Goal: Transaction & Acquisition: Purchase product/service

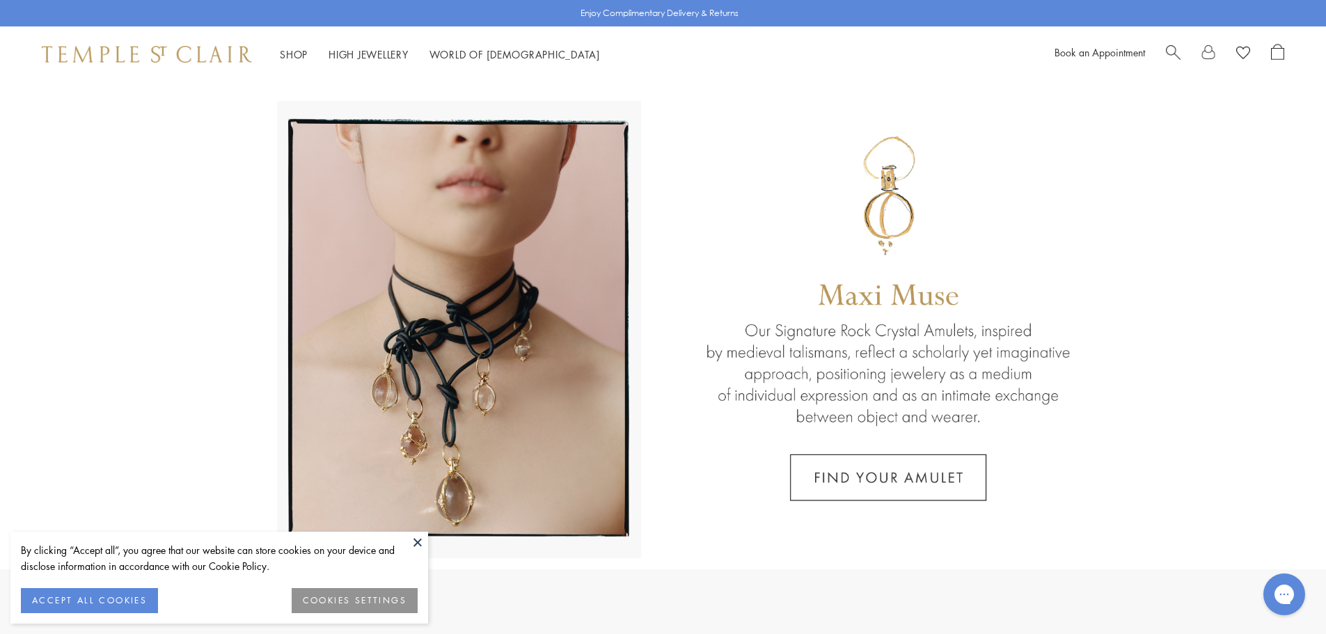
click at [1175, 54] on span "Search" at bounding box center [1173, 51] width 15 height 15
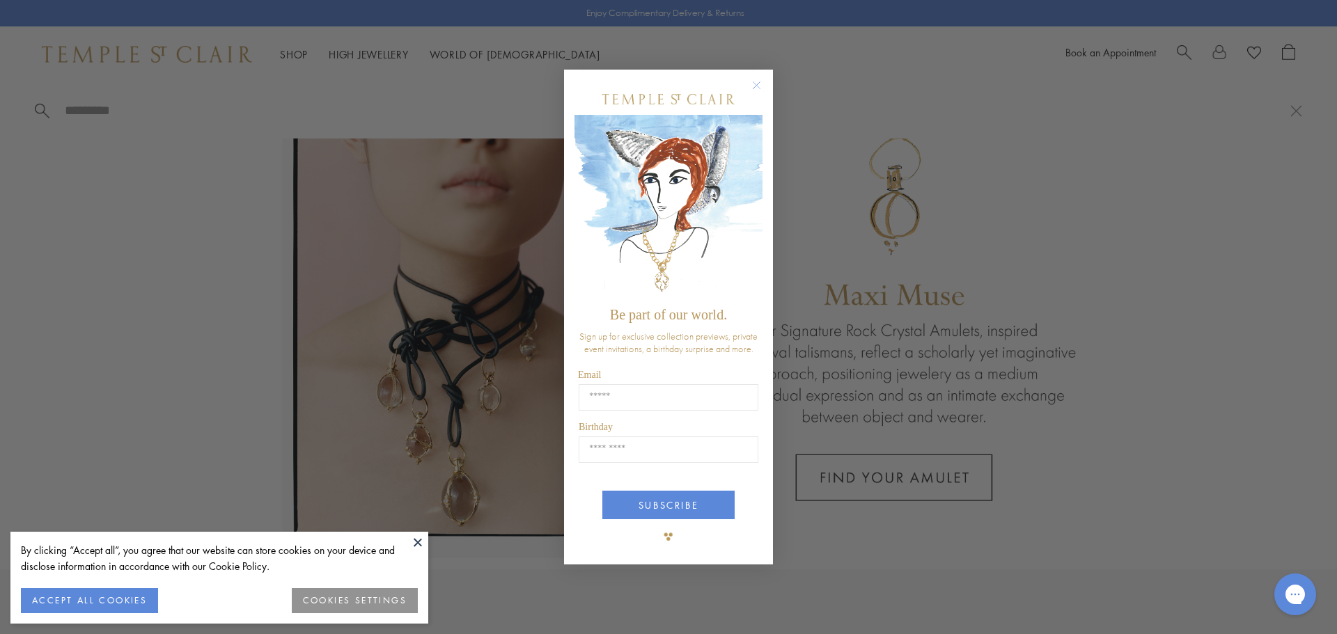
click at [1184, 62] on div "Close dialog Be part of our world. Sign up for exclusive collection previews, p…" at bounding box center [668, 317] width 1337 height 634
drag, startPoint x: 757, startPoint y: 83, endPoint x: 799, endPoint y: 73, distance: 42.9
click at [758, 83] on circle "Close dialog" at bounding box center [756, 85] width 17 height 17
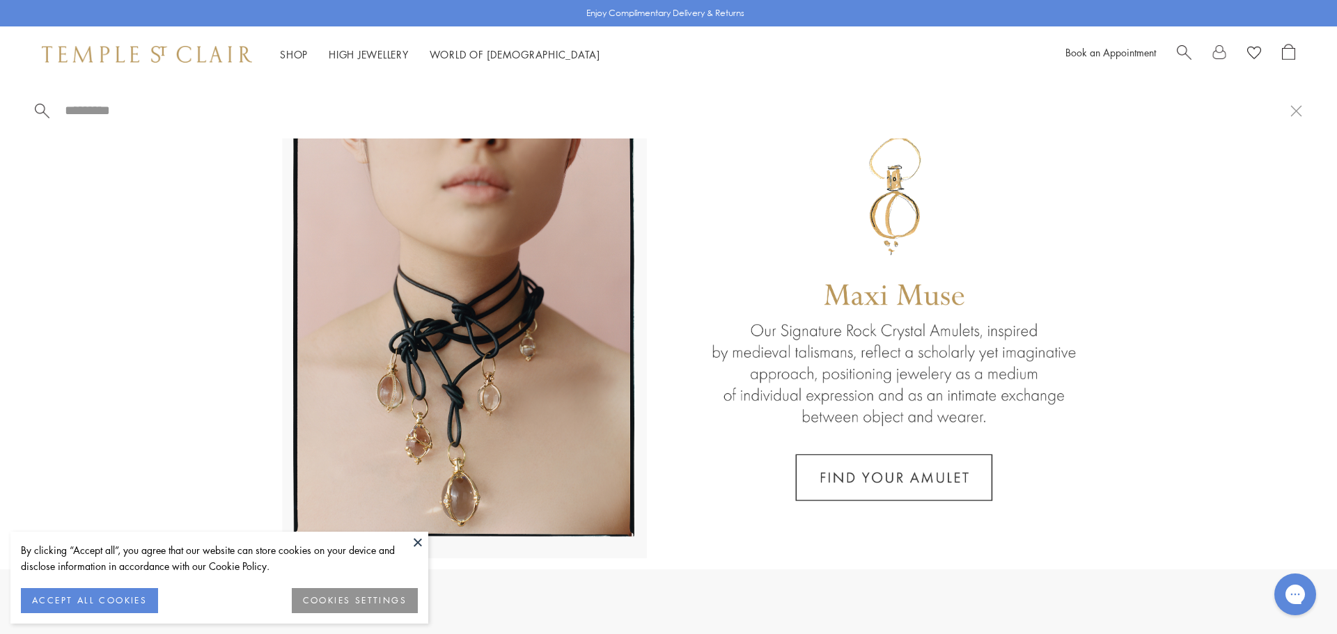
click at [1186, 56] on span "Search" at bounding box center [1184, 51] width 15 height 15
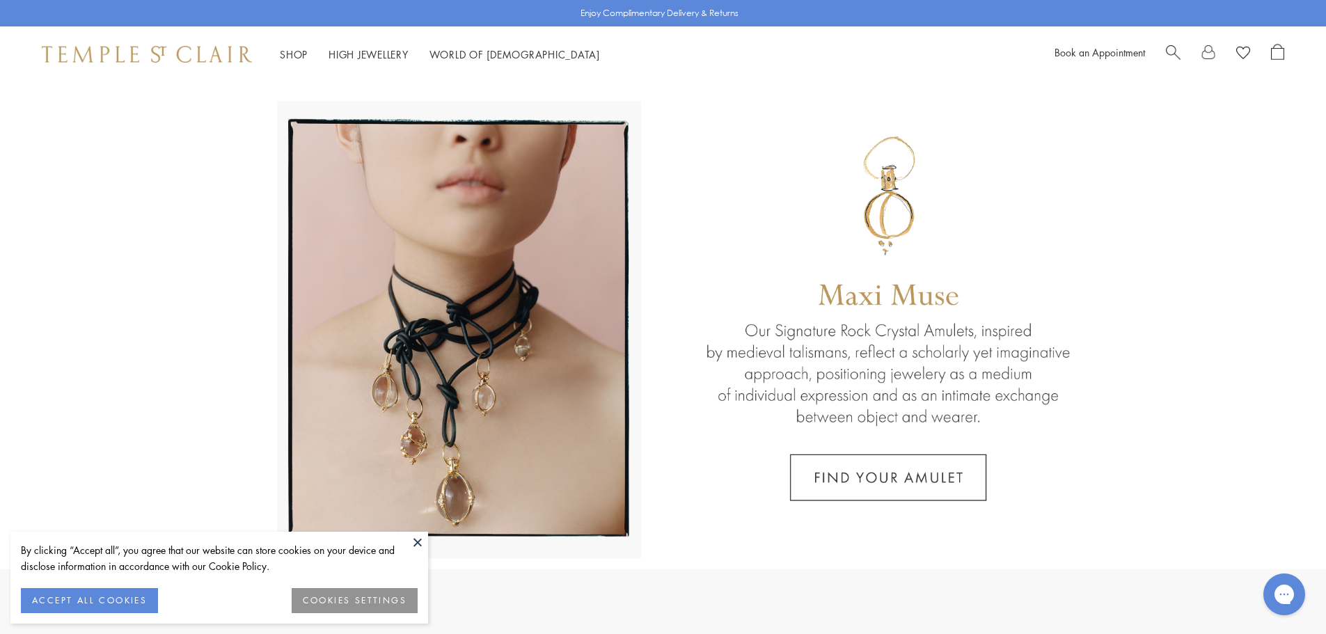
click at [118, 593] on button "ACCEPT ALL COOKIES" at bounding box center [89, 600] width 137 height 25
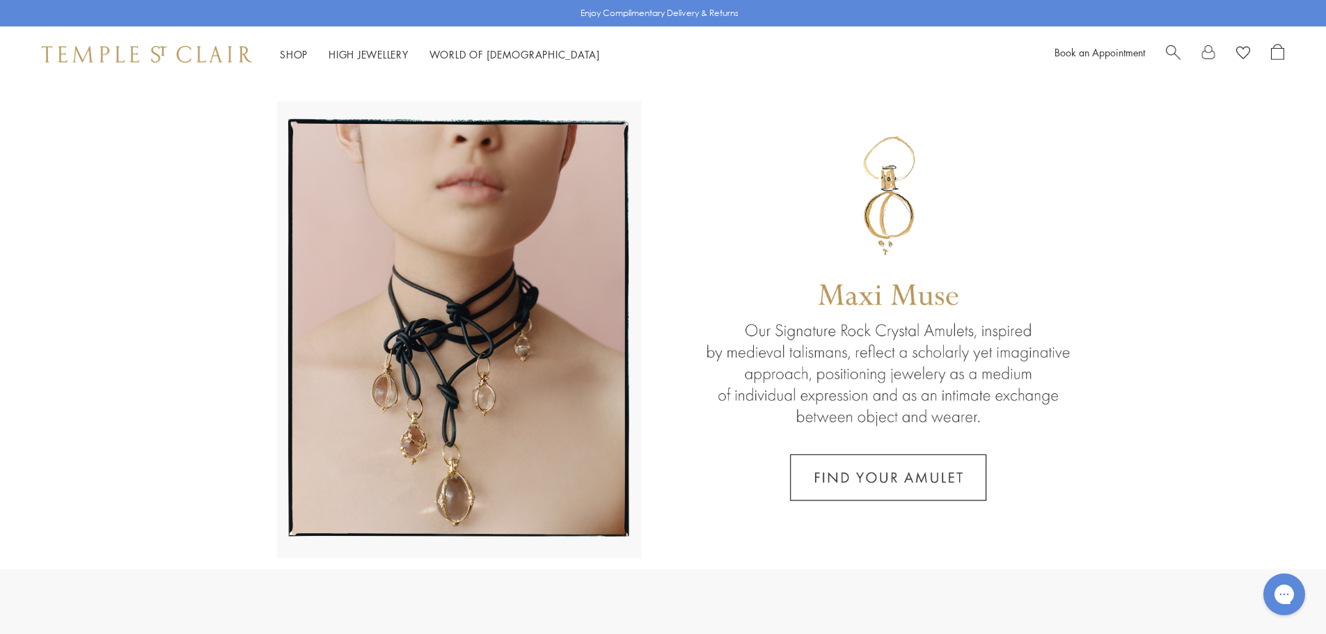
click at [1166, 56] on span "Search" at bounding box center [1173, 51] width 15 height 15
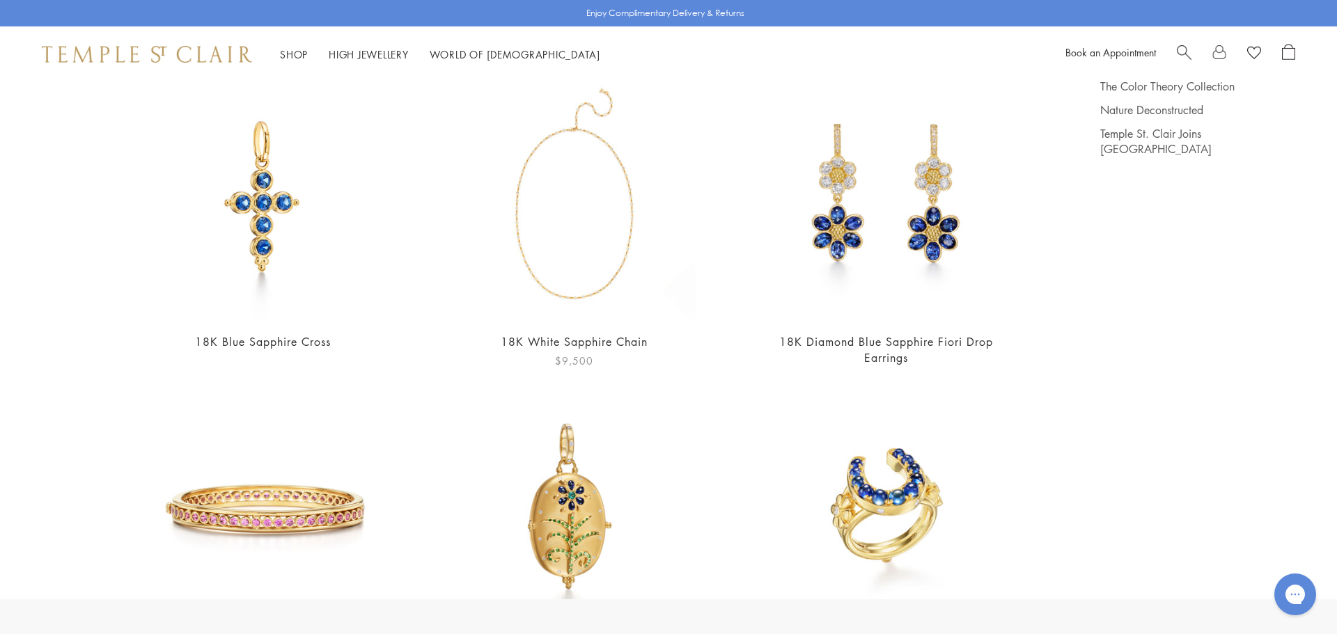
scroll to position [139, 0]
type input "********"
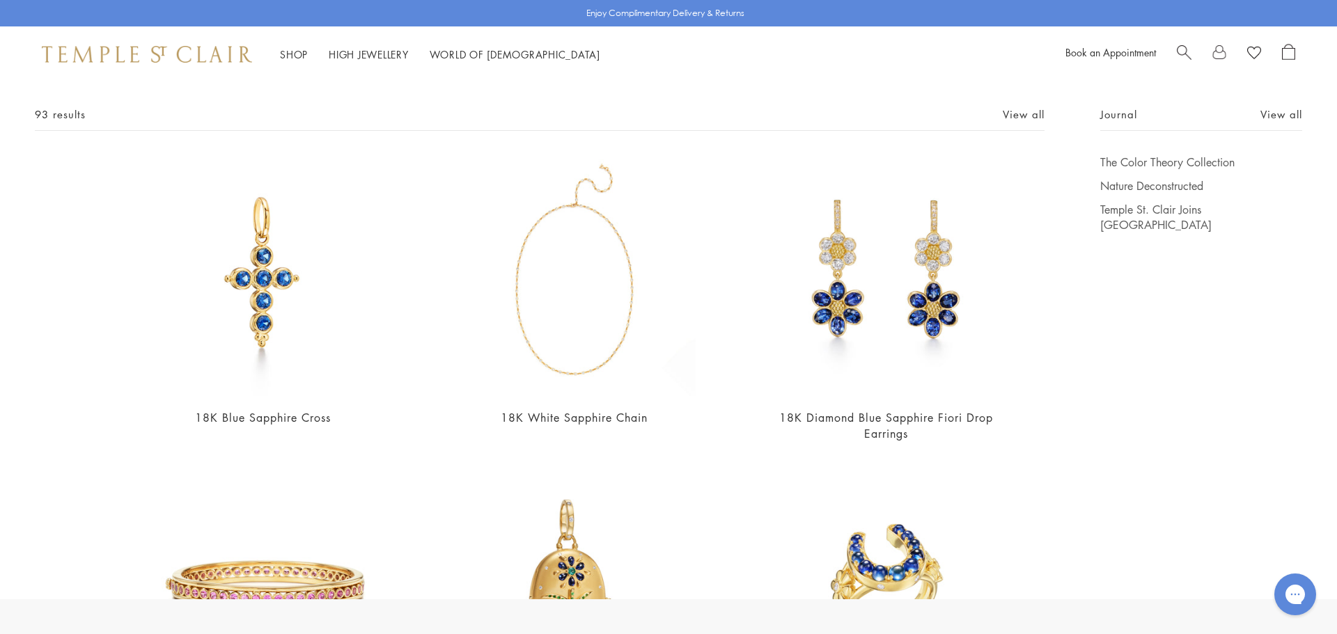
scroll to position [0, 0]
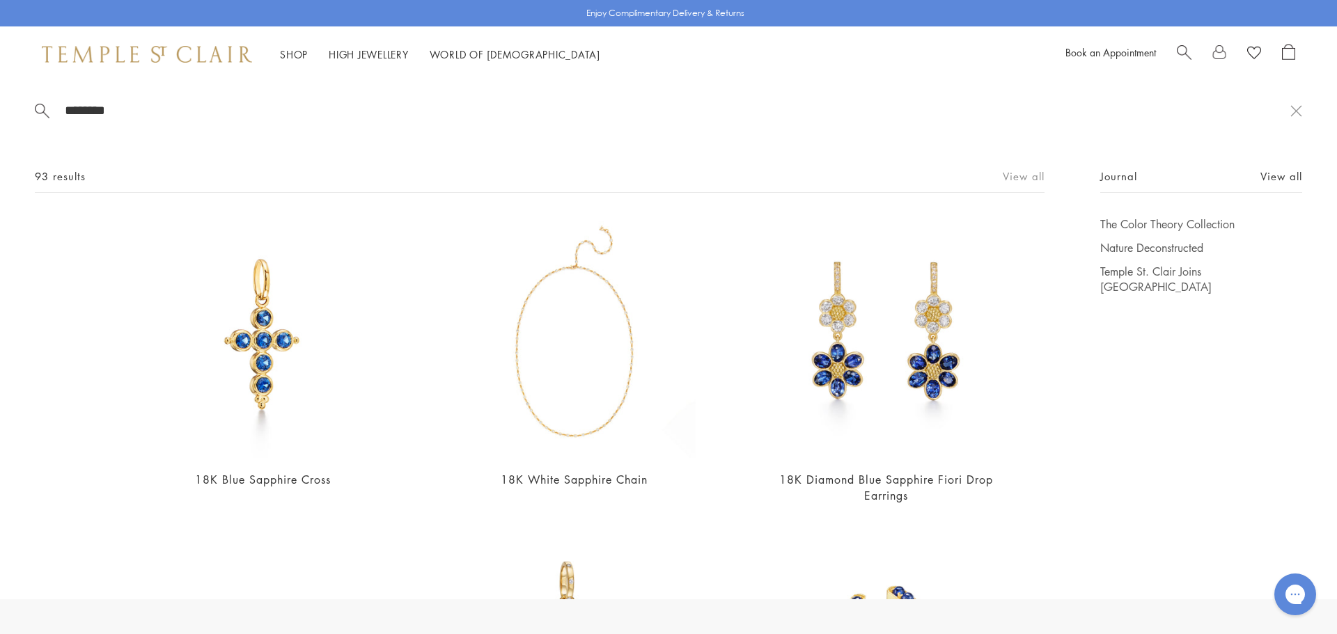
click at [1007, 175] on link "View all" at bounding box center [1024, 175] width 42 height 15
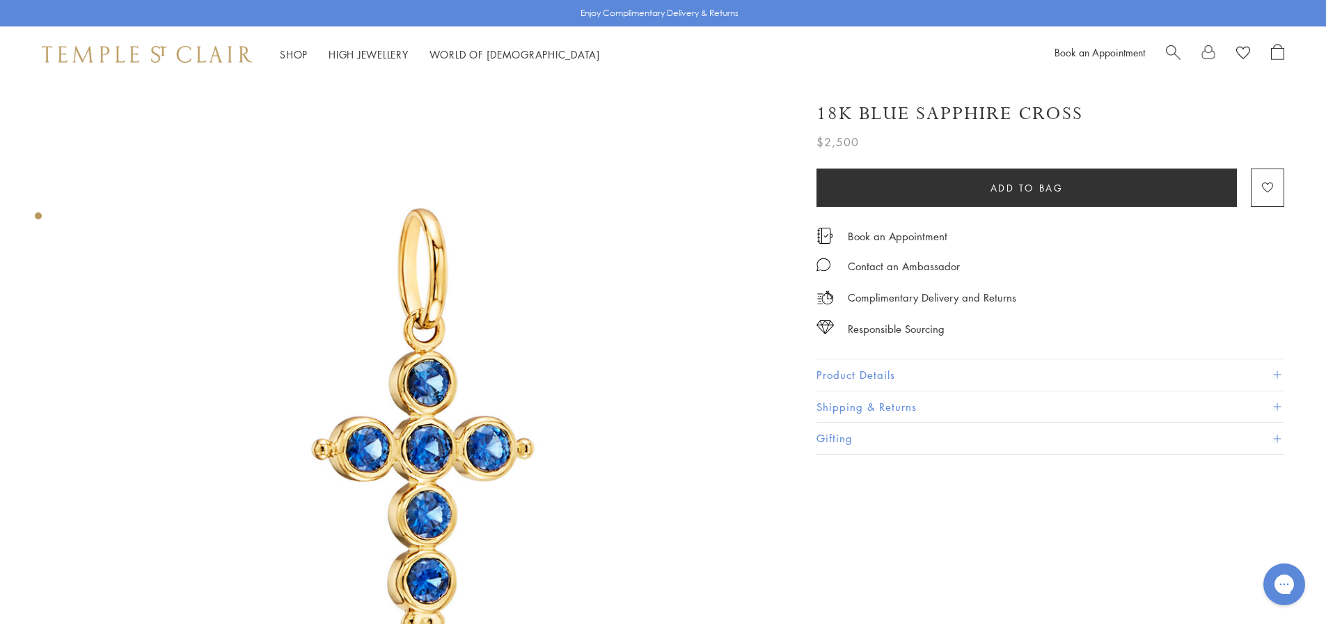
click at [927, 402] on button "Shipping & Returns" at bounding box center [1051, 406] width 468 height 31
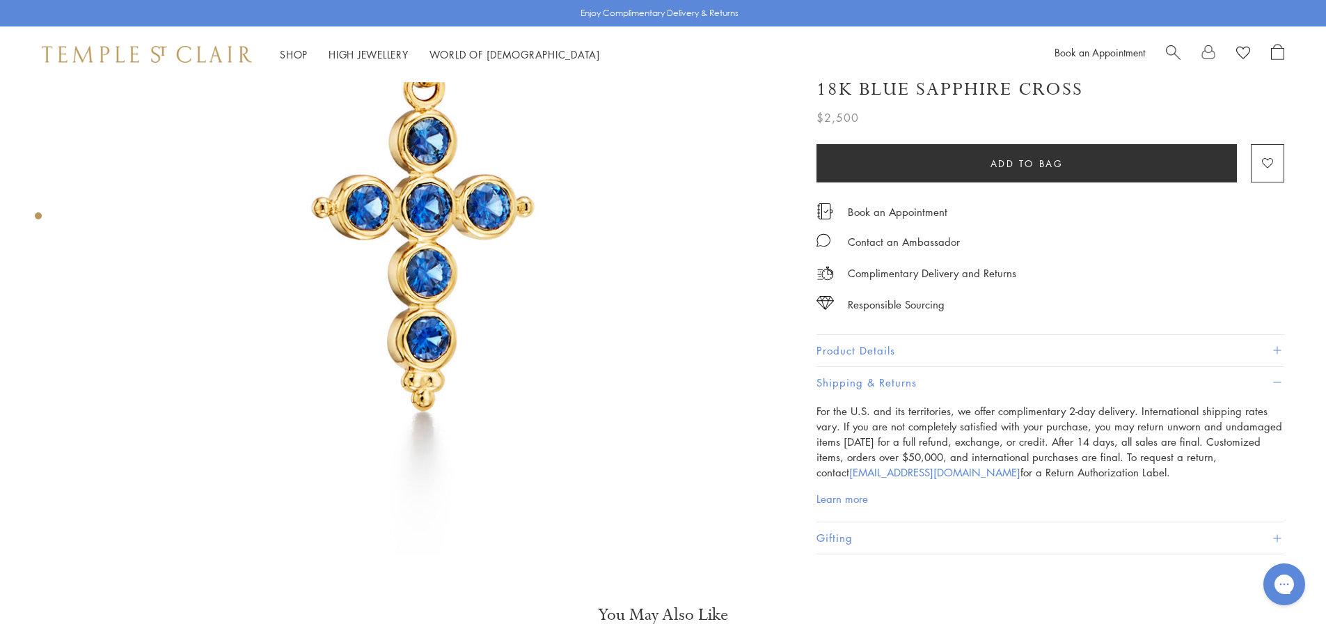
scroll to position [209, 0]
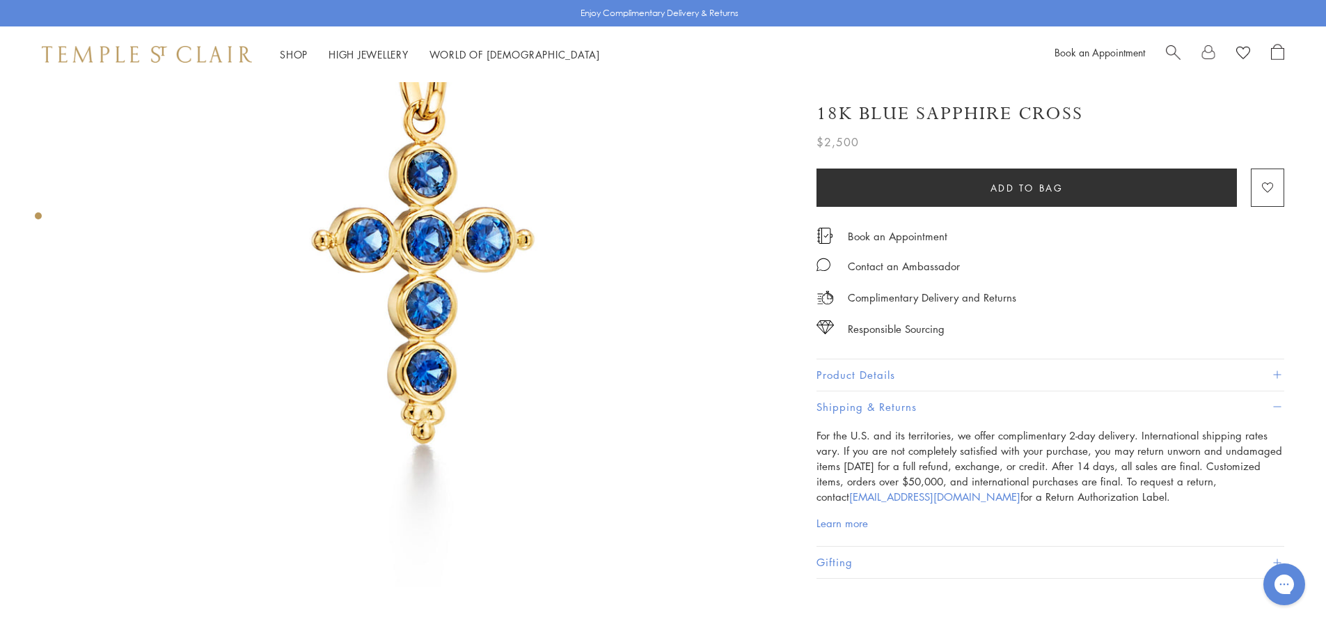
click at [456, 244] on img at bounding box center [427, 230] width 714 height 714
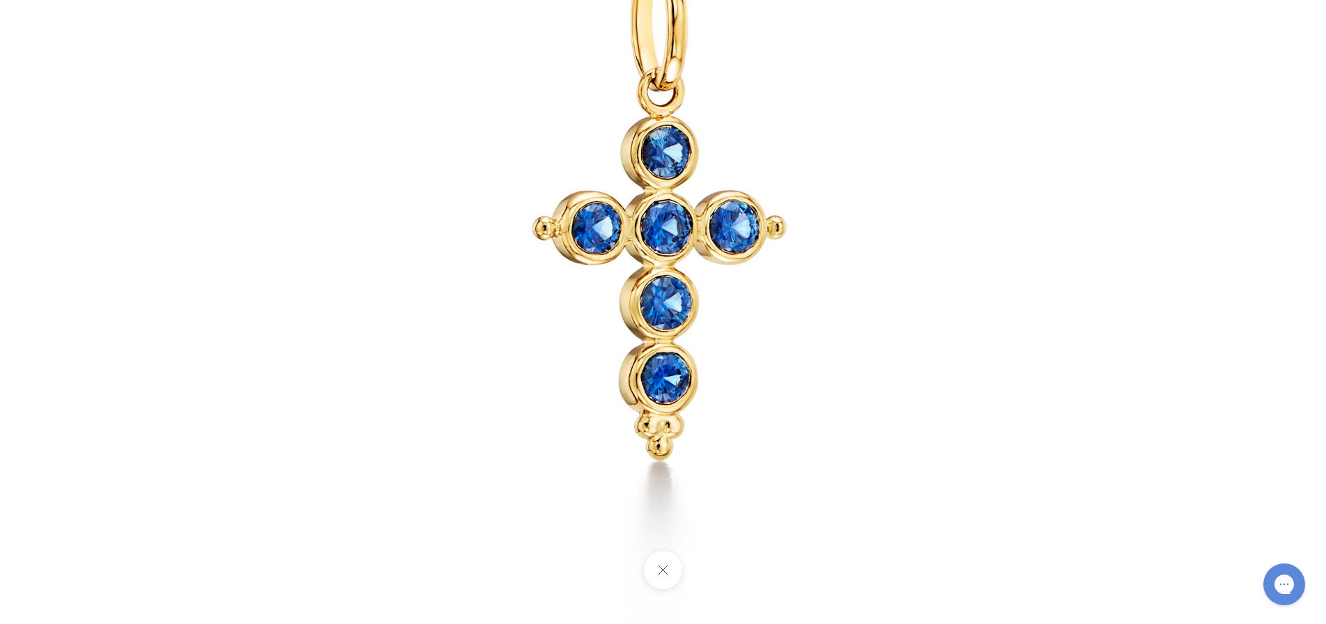
click at [1185, 269] on div at bounding box center [1122, 216] width 1732 height 815
click at [672, 578] on button at bounding box center [663, 570] width 38 height 38
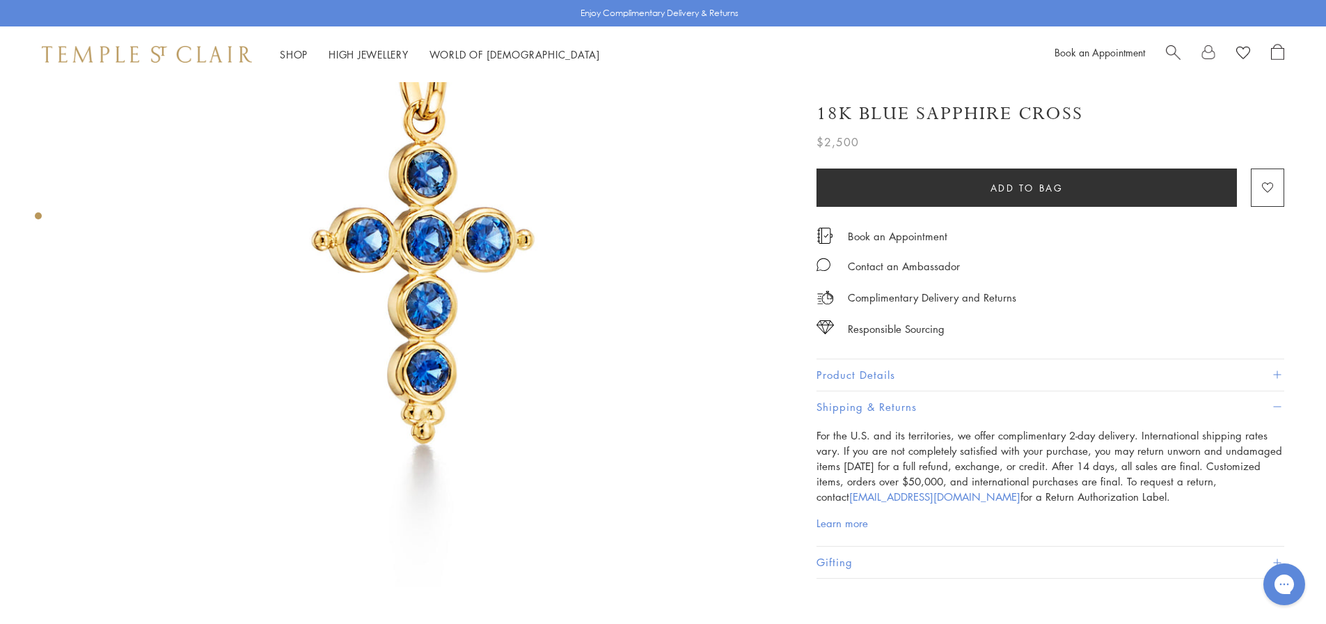
click at [414, 276] on img at bounding box center [427, 230] width 714 height 714
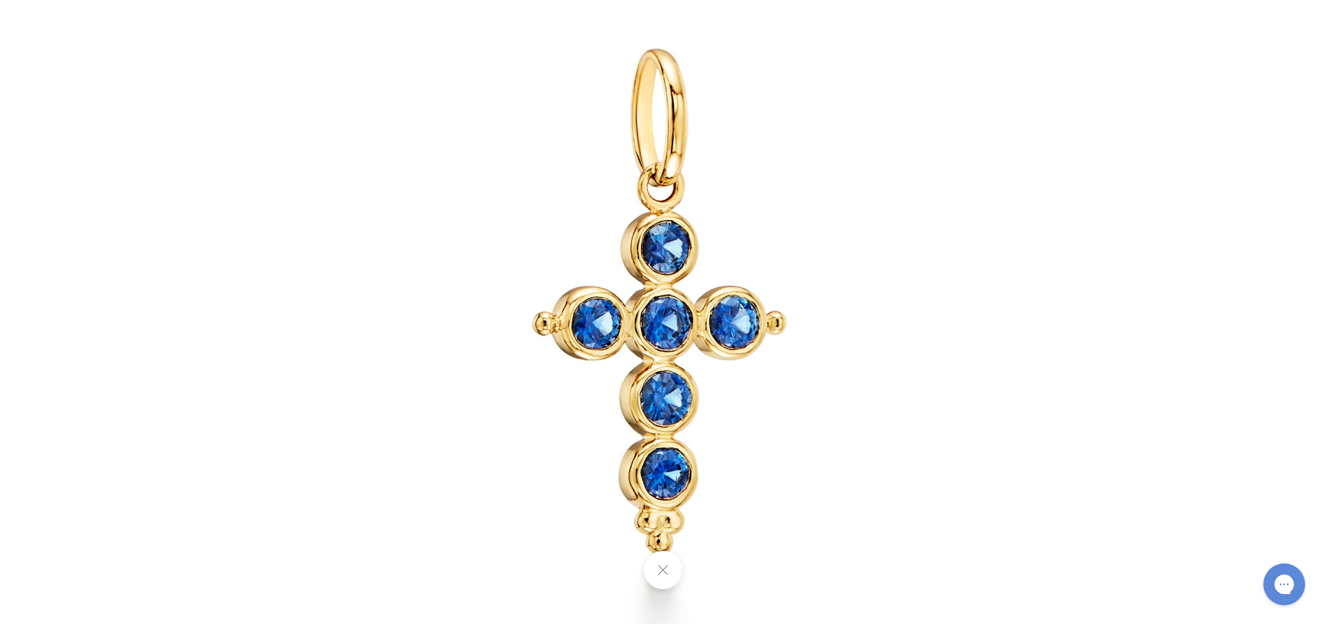
click at [1218, 399] on div at bounding box center [1122, 312] width 1732 height 815
click at [641, 329] on img at bounding box center [663, 312] width 815 height 815
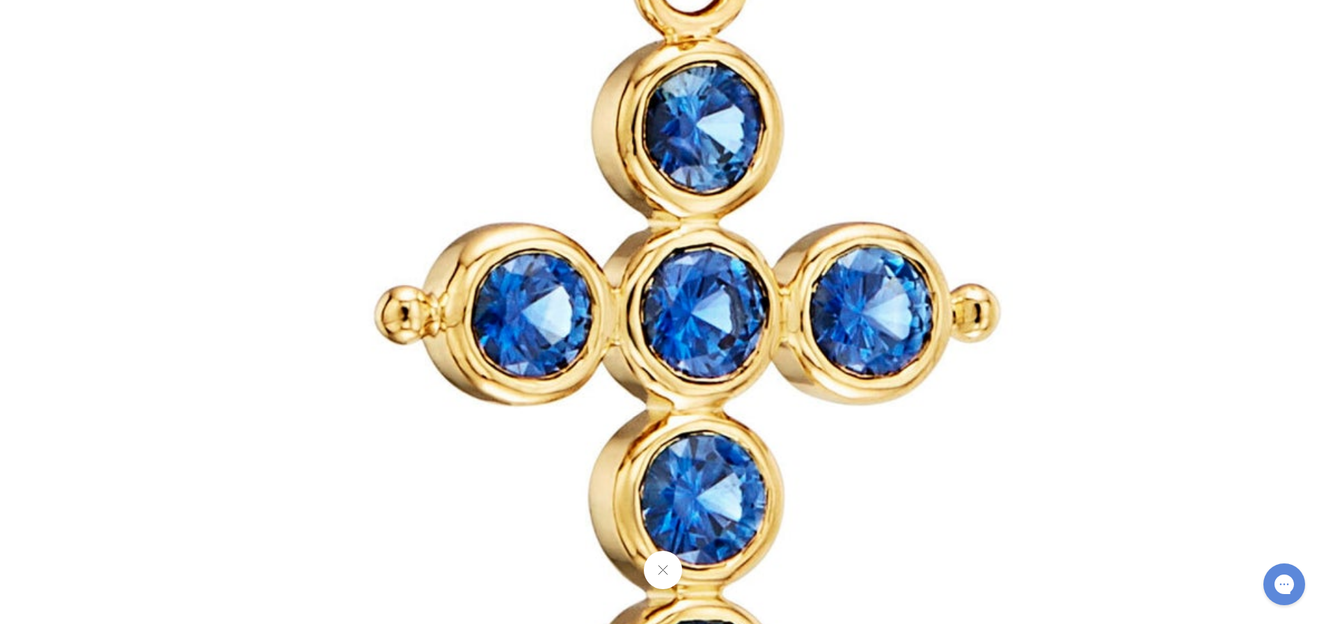
click at [647, 324] on img at bounding box center [696, 286] width 2005 height 2005
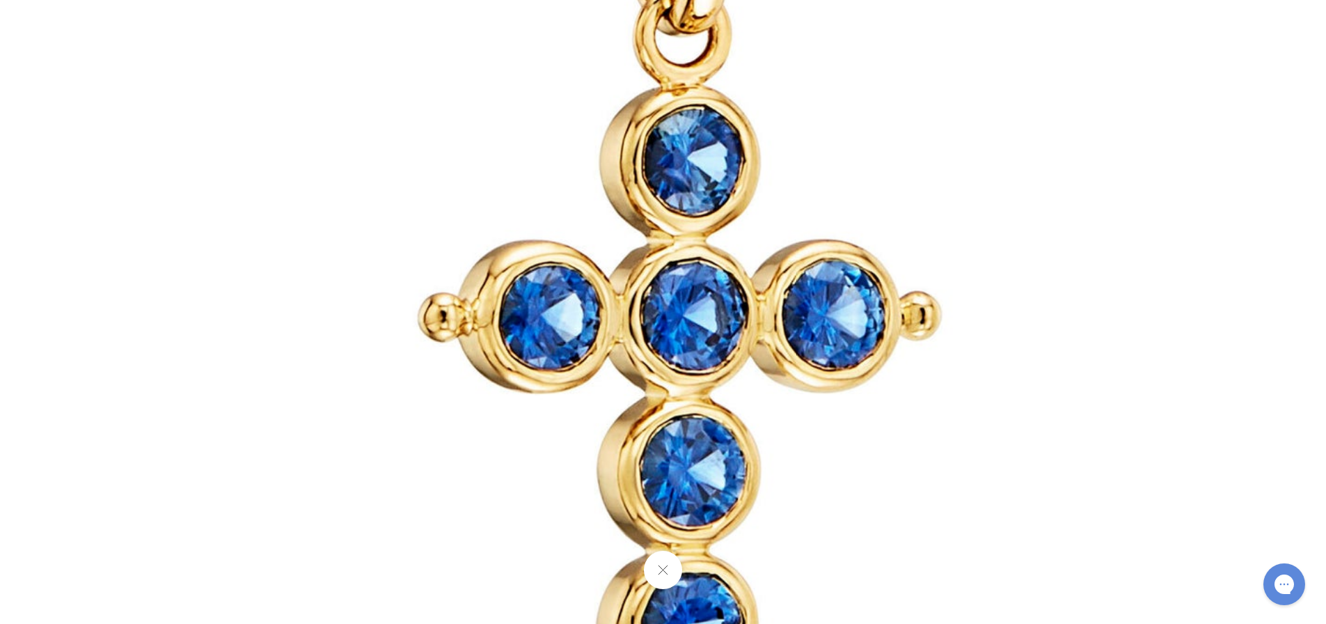
click at [647, 324] on img at bounding box center [688, 293] width 1678 height 1678
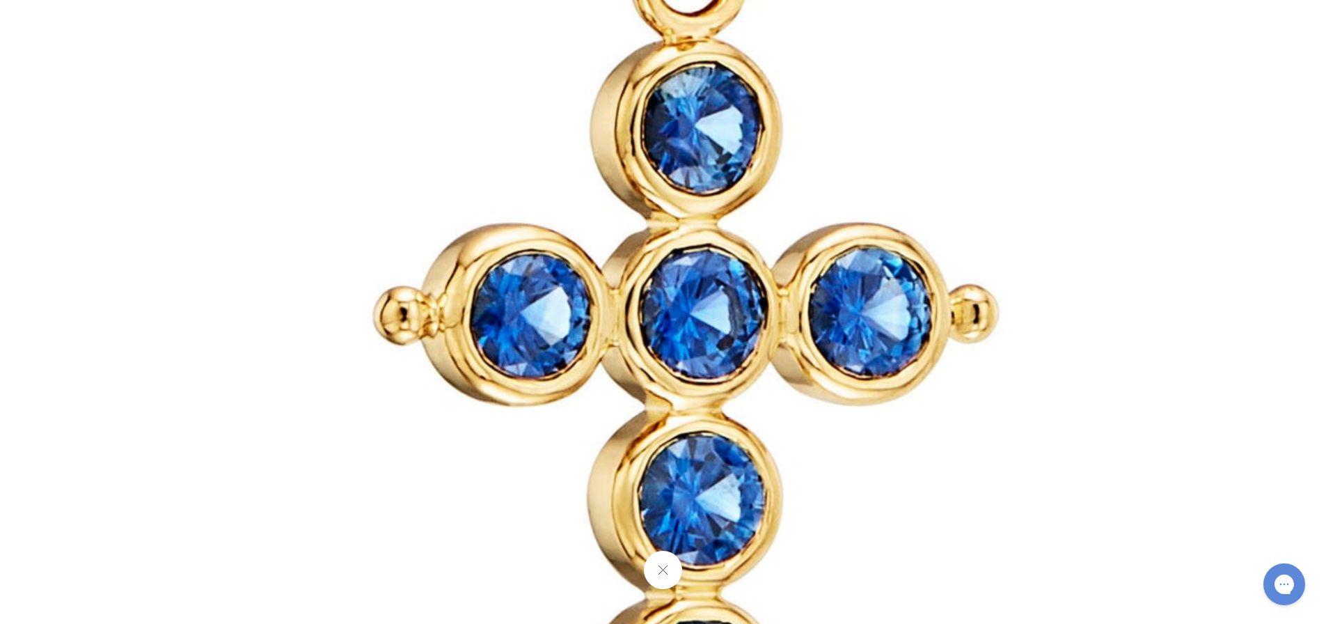
click at [673, 588] on div at bounding box center [663, 570] width 1326 height 38
click at [660, 565] on button at bounding box center [663, 570] width 38 height 38
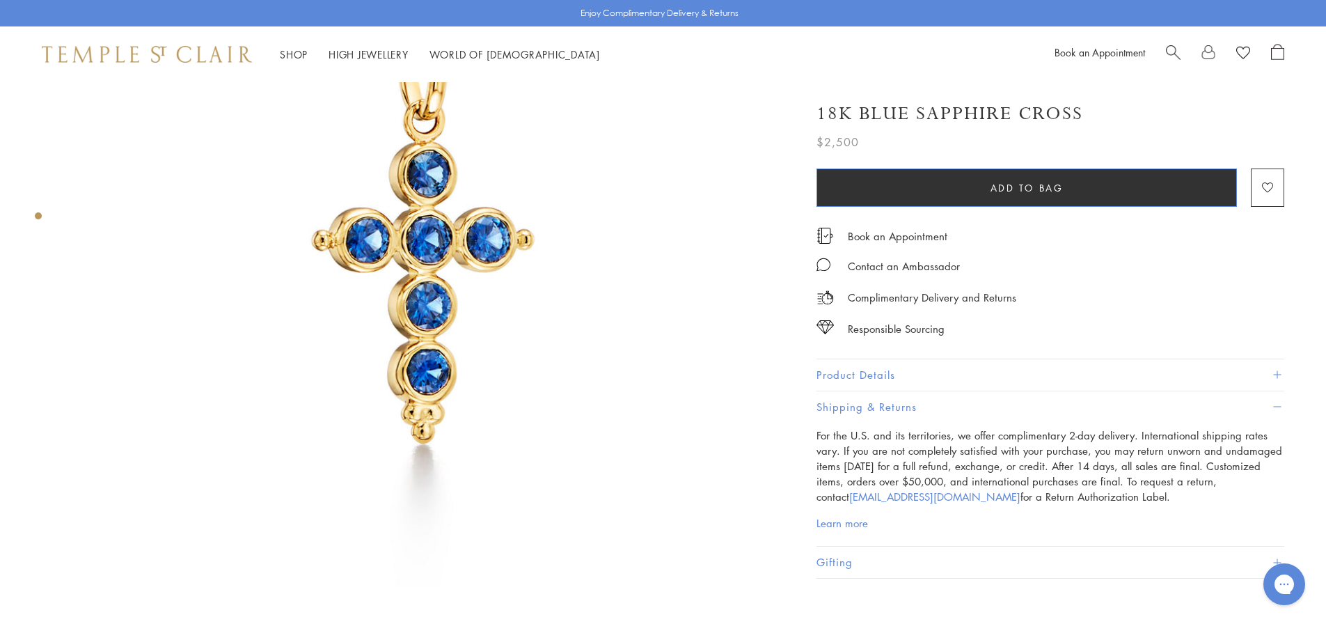
click at [1001, 191] on span "Add to bag" at bounding box center [1027, 187] width 73 height 15
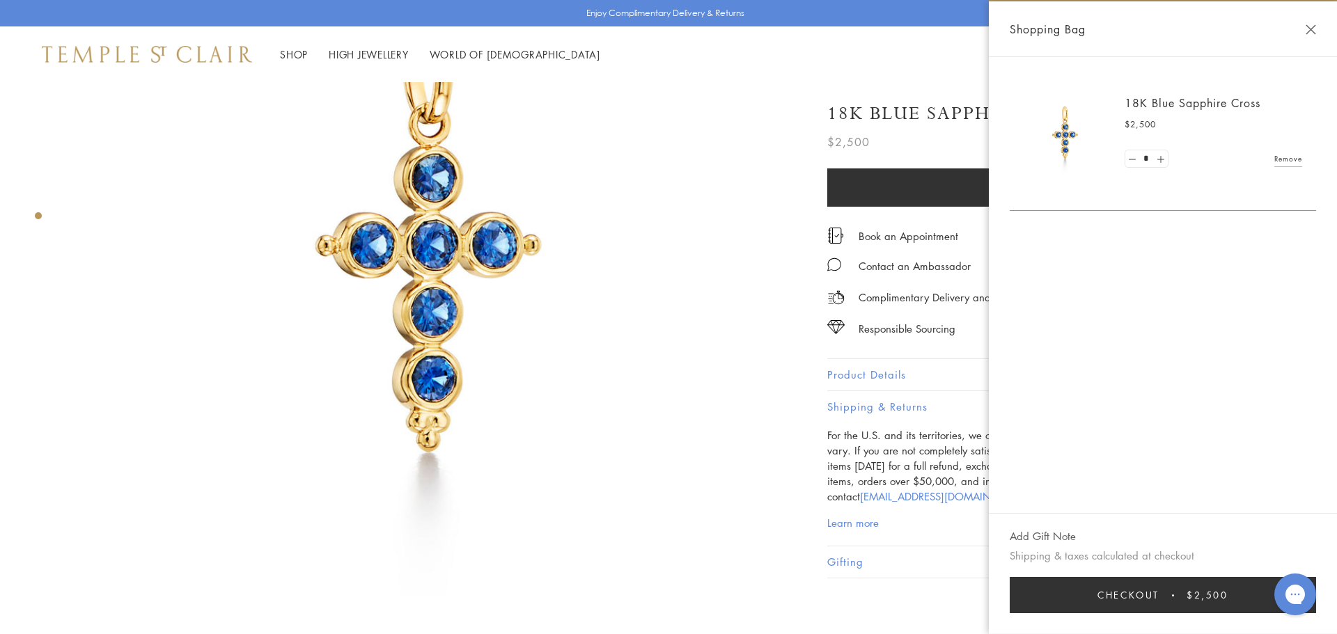
click at [1326, 36] on div "Shopping Bag" at bounding box center [1163, 29] width 348 height 56
click at [1309, 31] on button "Close Shopping Bag" at bounding box center [1310, 29] width 10 height 10
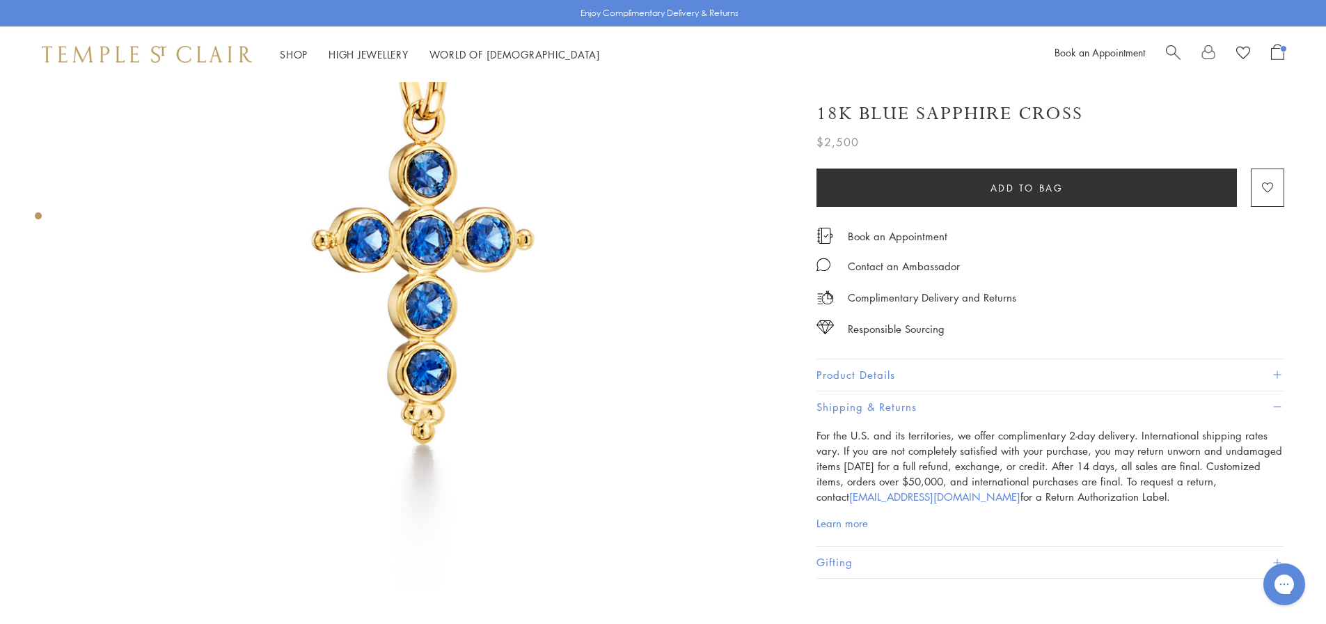
click at [868, 380] on button "Product Details" at bounding box center [1051, 374] width 468 height 31
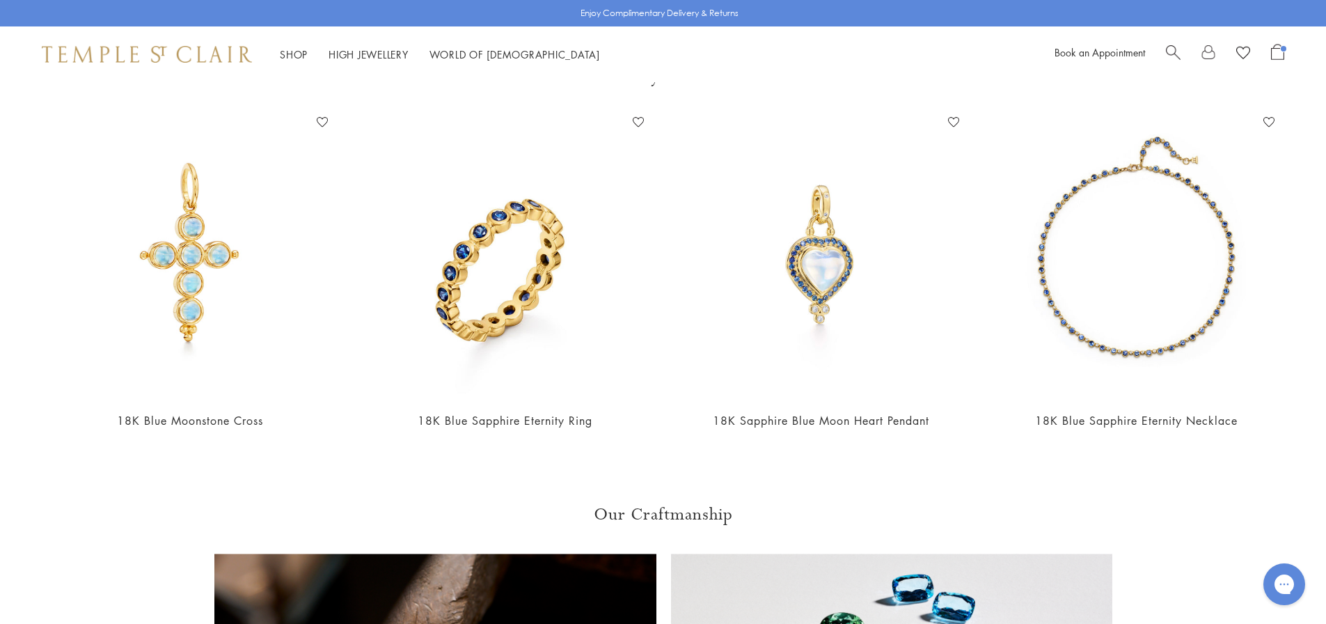
scroll to position [836, 0]
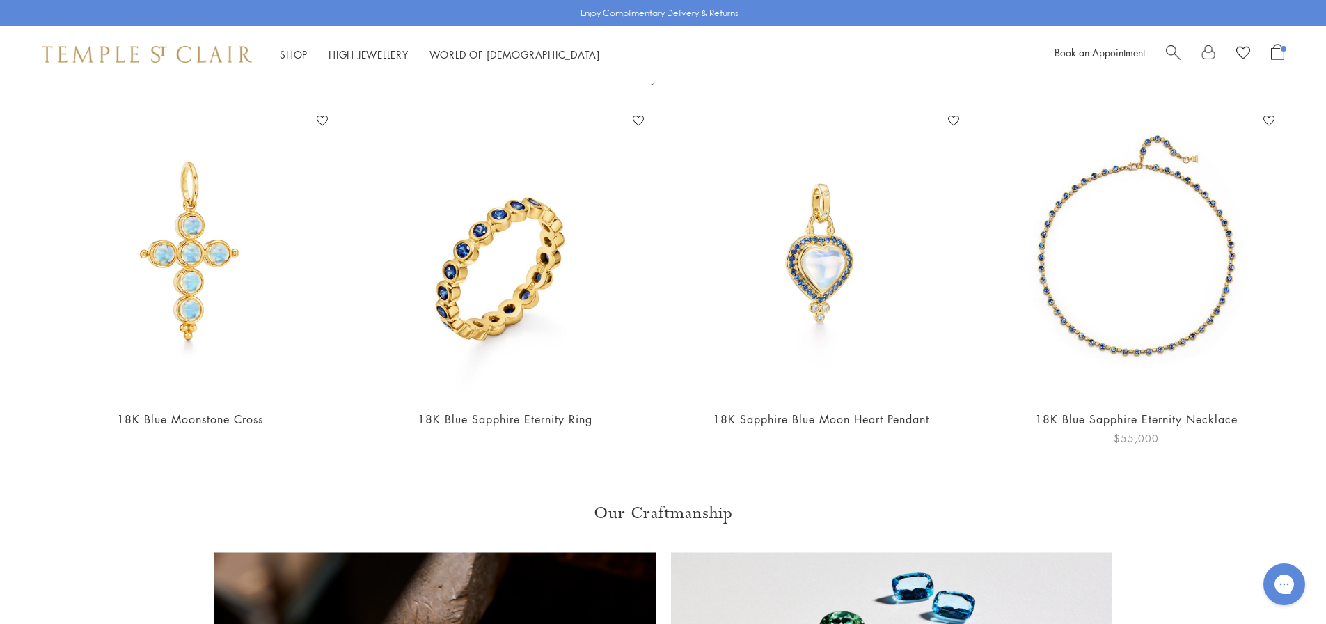
click at [1067, 280] on img at bounding box center [1137, 254] width 288 height 288
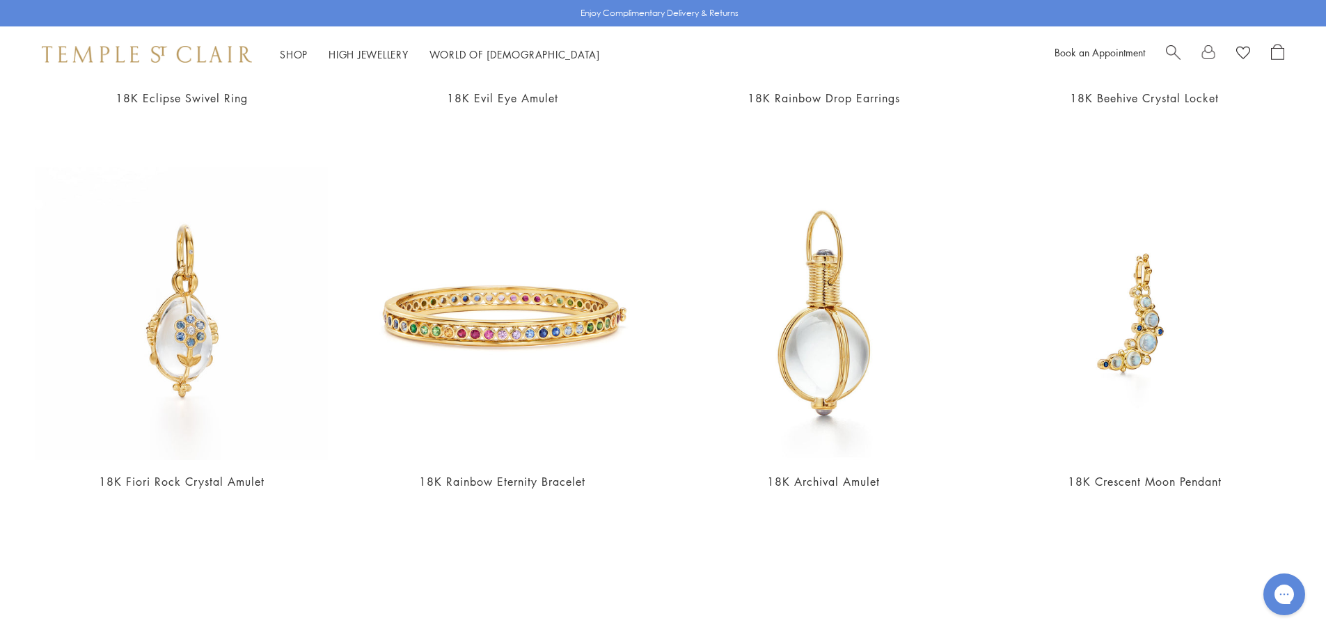
scroll to position [3412, 0]
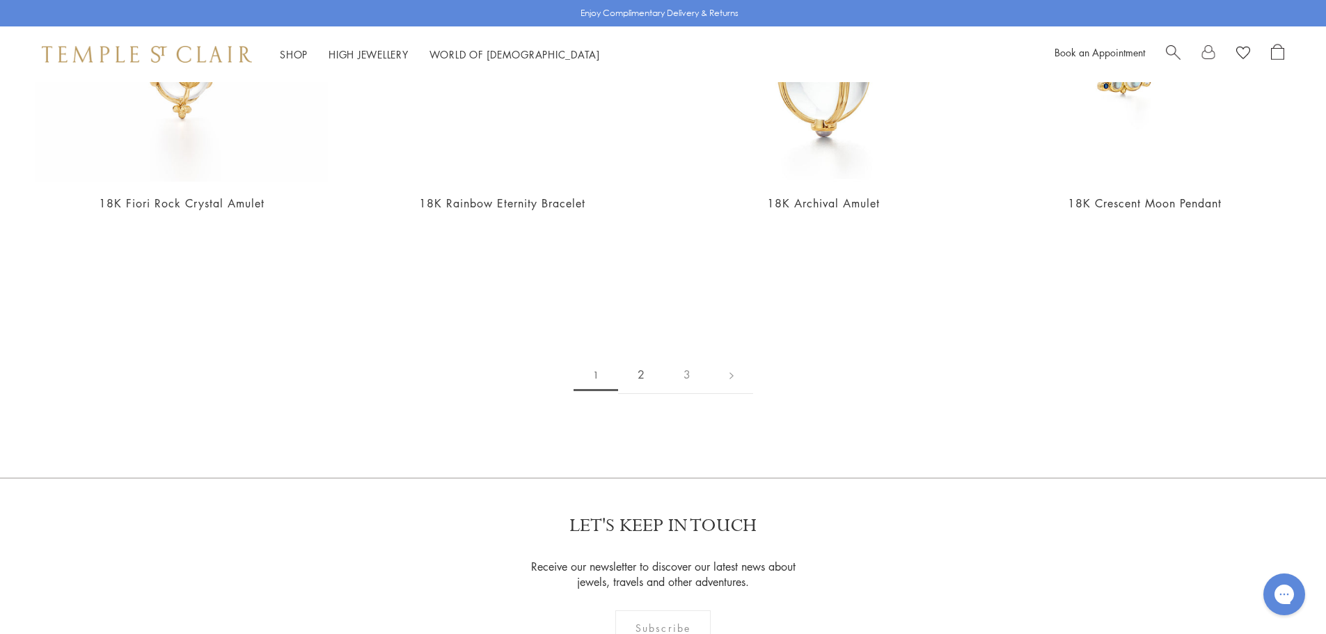
click at [632, 380] on link "2" at bounding box center [641, 375] width 46 height 38
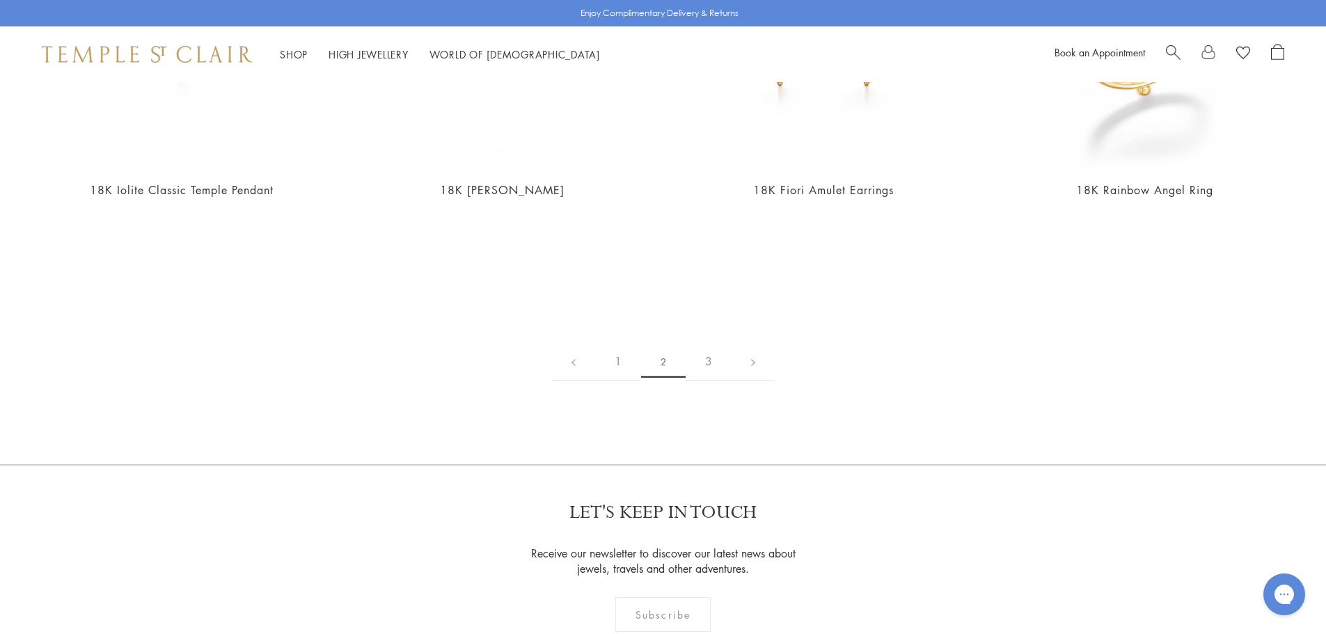
scroll to position [3412, 0]
click at [706, 354] on link "3" at bounding box center [709, 359] width 46 height 38
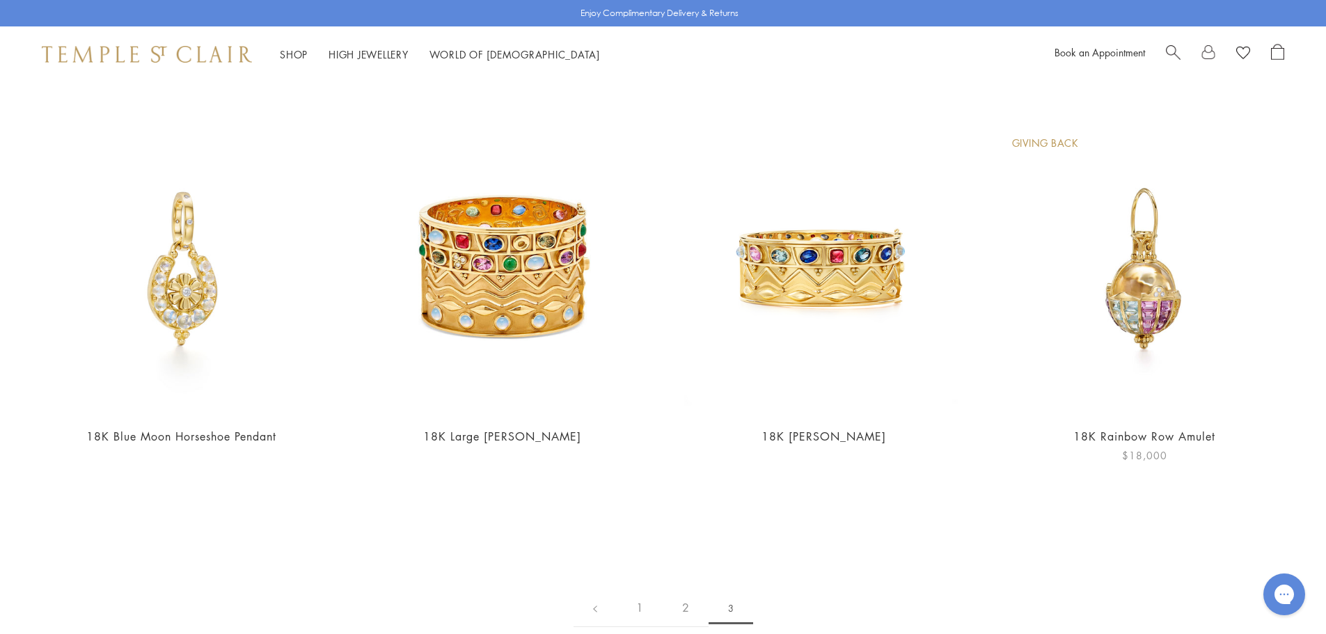
scroll to position [1601, 0]
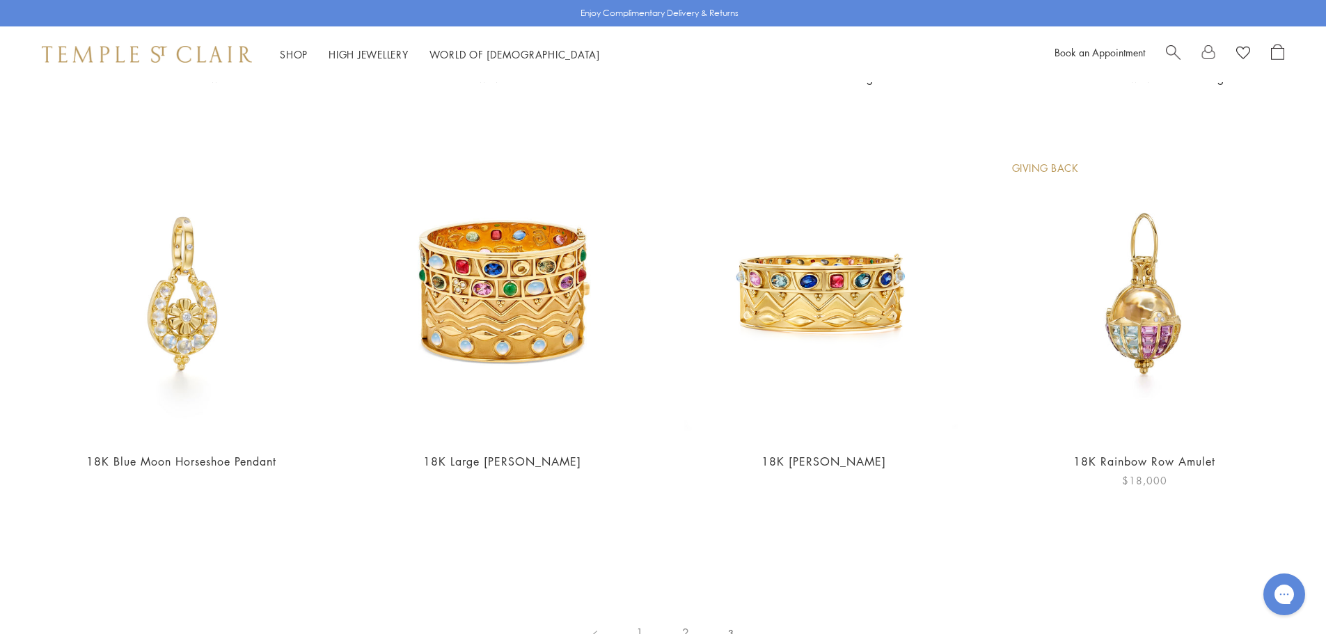
click at [1150, 346] on img at bounding box center [1144, 293] width 293 height 293
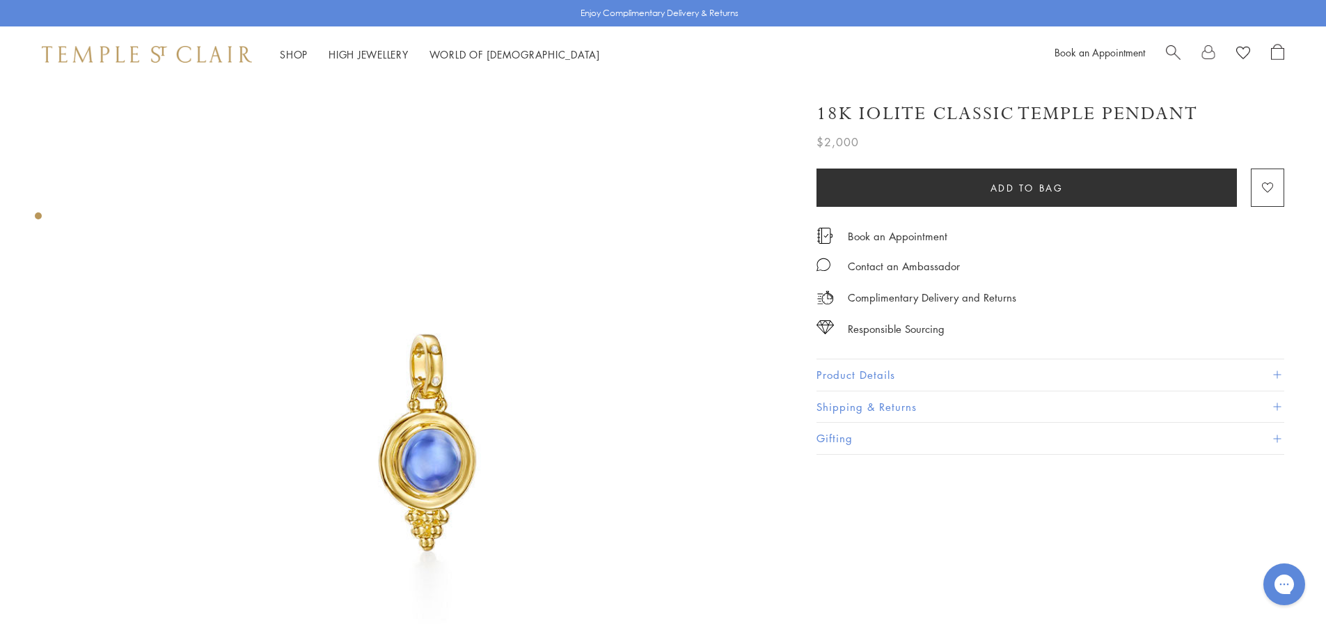
click at [429, 430] on img at bounding box center [427, 439] width 714 height 714
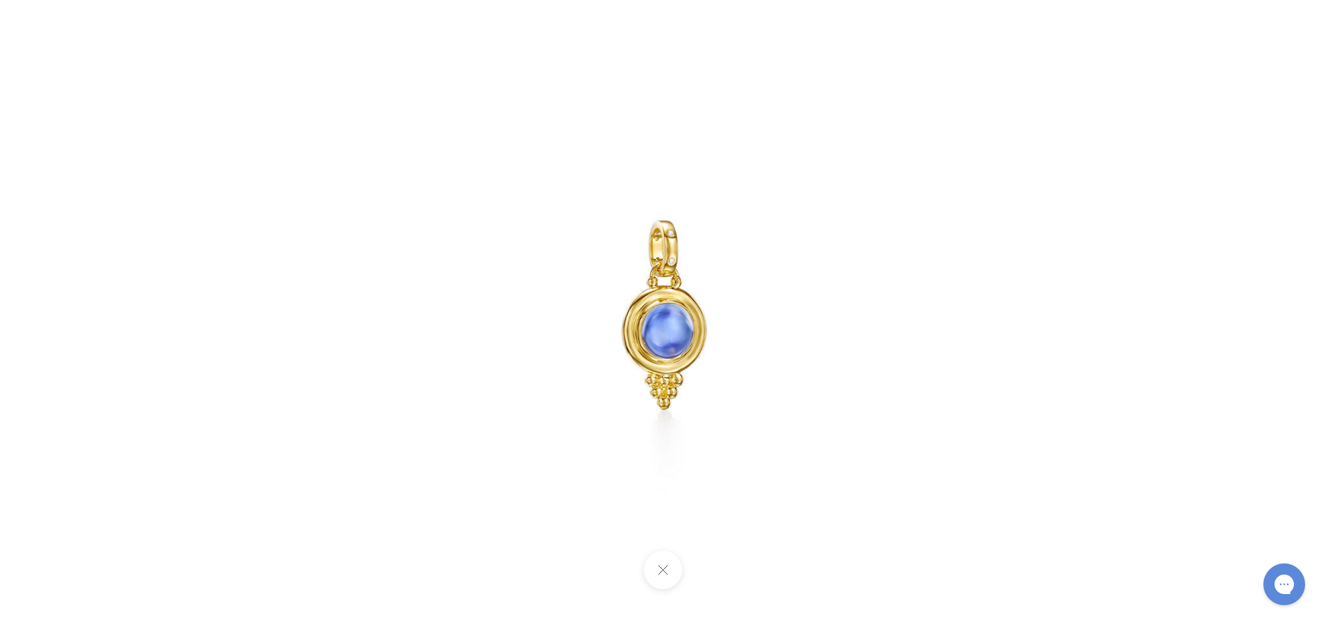
click at [439, 409] on img at bounding box center [664, 312] width 624 height 624
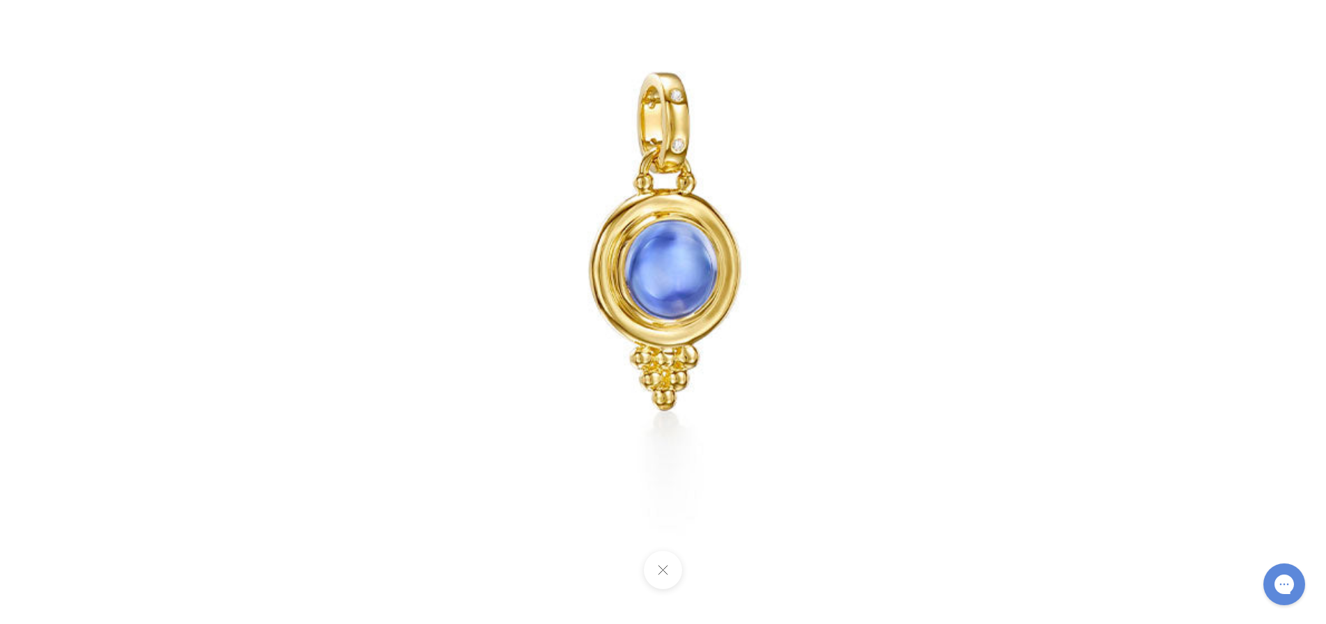
click at [439, 409] on img at bounding box center [664, 236] width 1114 height 1114
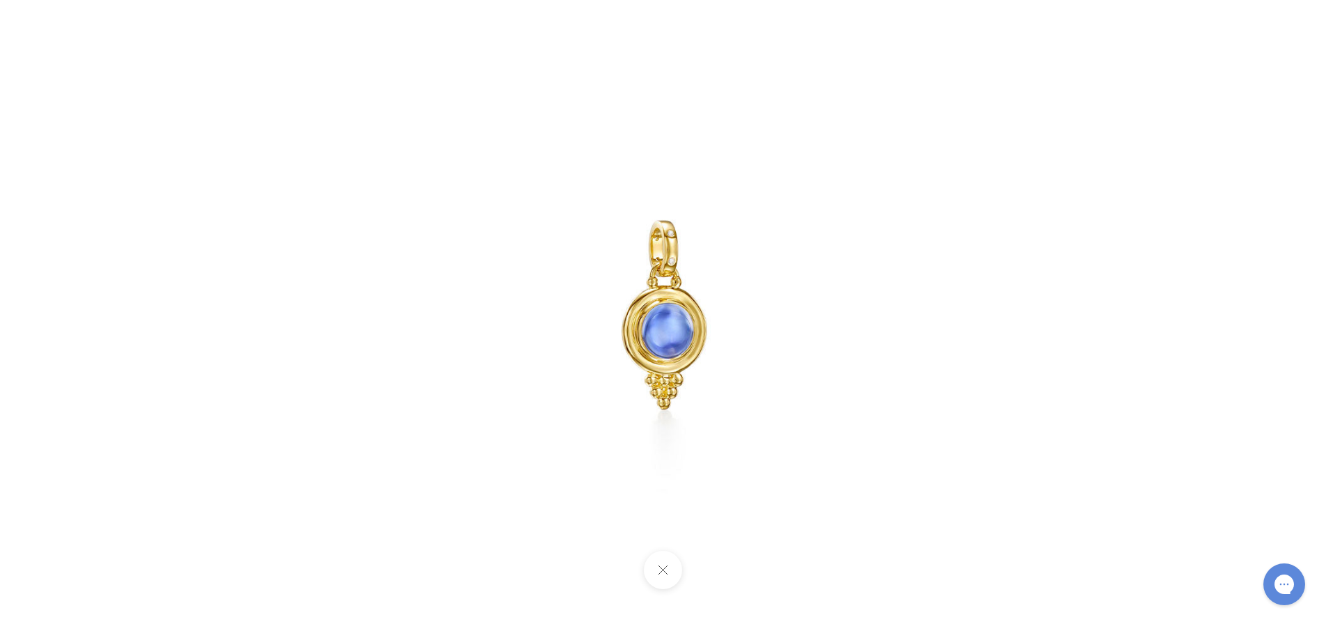
click at [659, 574] on button at bounding box center [663, 570] width 38 height 38
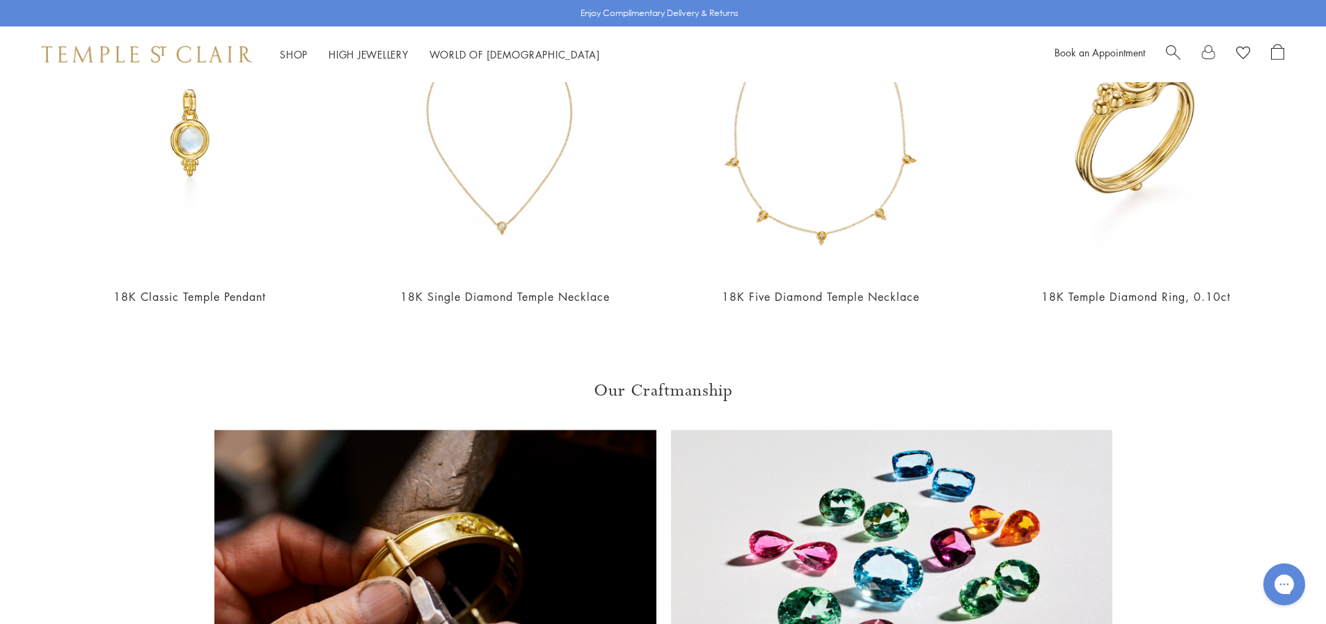
scroll to position [1114, 0]
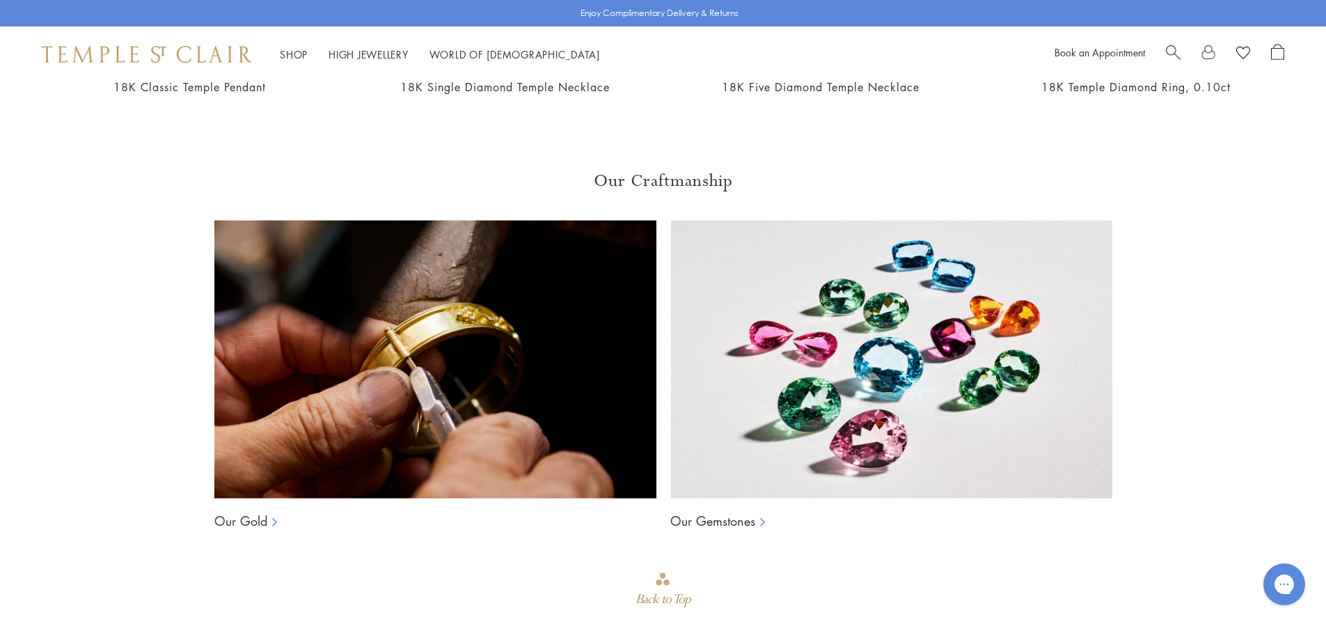
click at [751, 520] on link "Our Gemstones" at bounding box center [712, 520] width 85 height 17
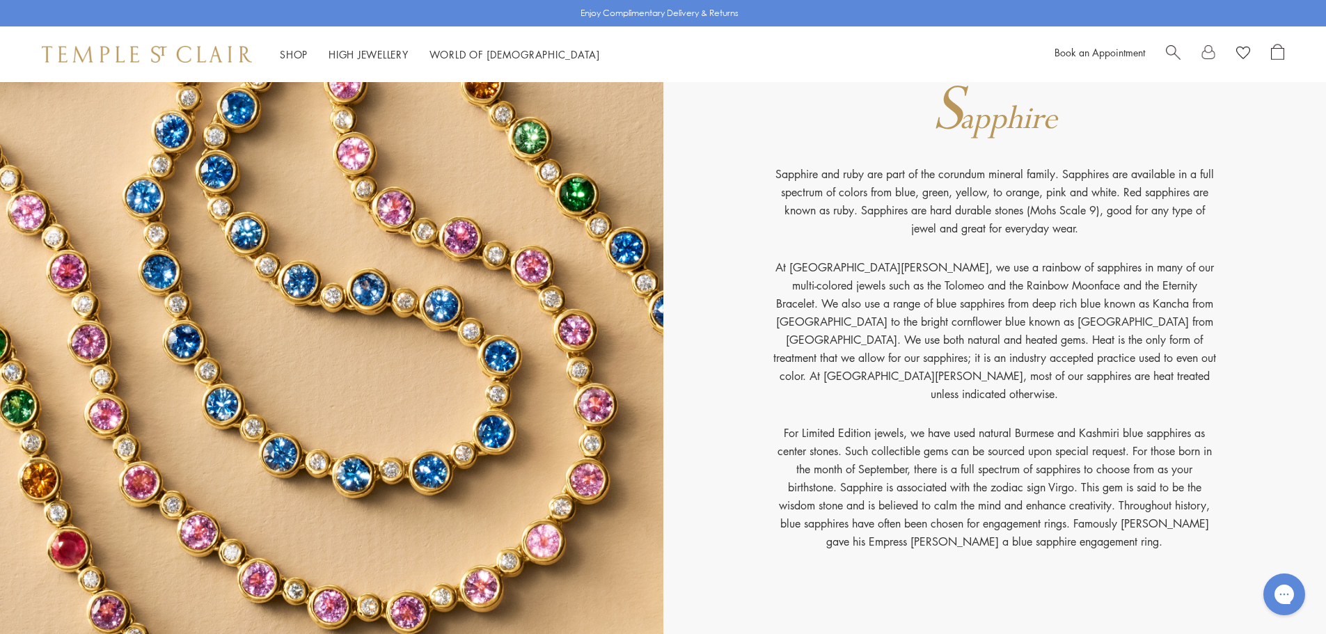
scroll to position [15039, 0]
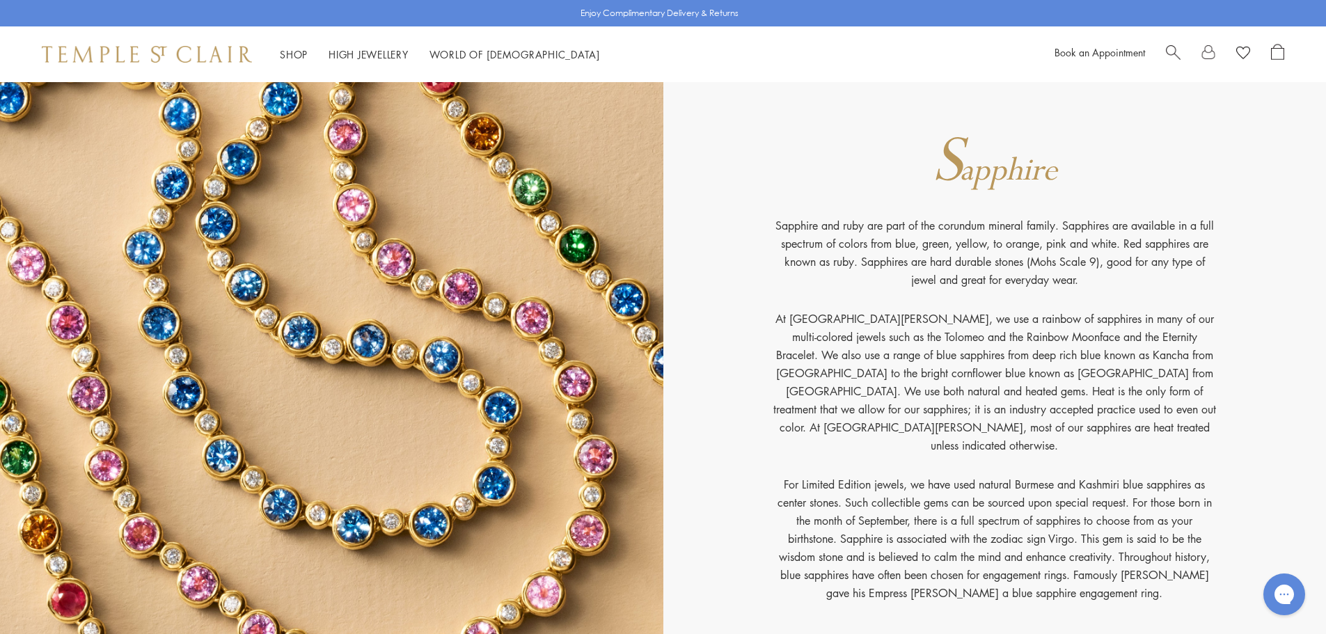
click at [969, 178] on span "apphire" at bounding box center [1008, 171] width 97 height 42
click at [967, 178] on span "apphire" at bounding box center [1008, 171] width 97 height 42
click at [540, 271] on img at bounding box center [332, 373] width 664 height 698
click at [542, 267] on img at bounding box center [332, 373] width 664 height 698
click at [836, 368] on p "At Temple St. Clair, we use a rainbow of sapphires in many of our multi-colored…" at bounding box center [995, 393] width 446 height 166
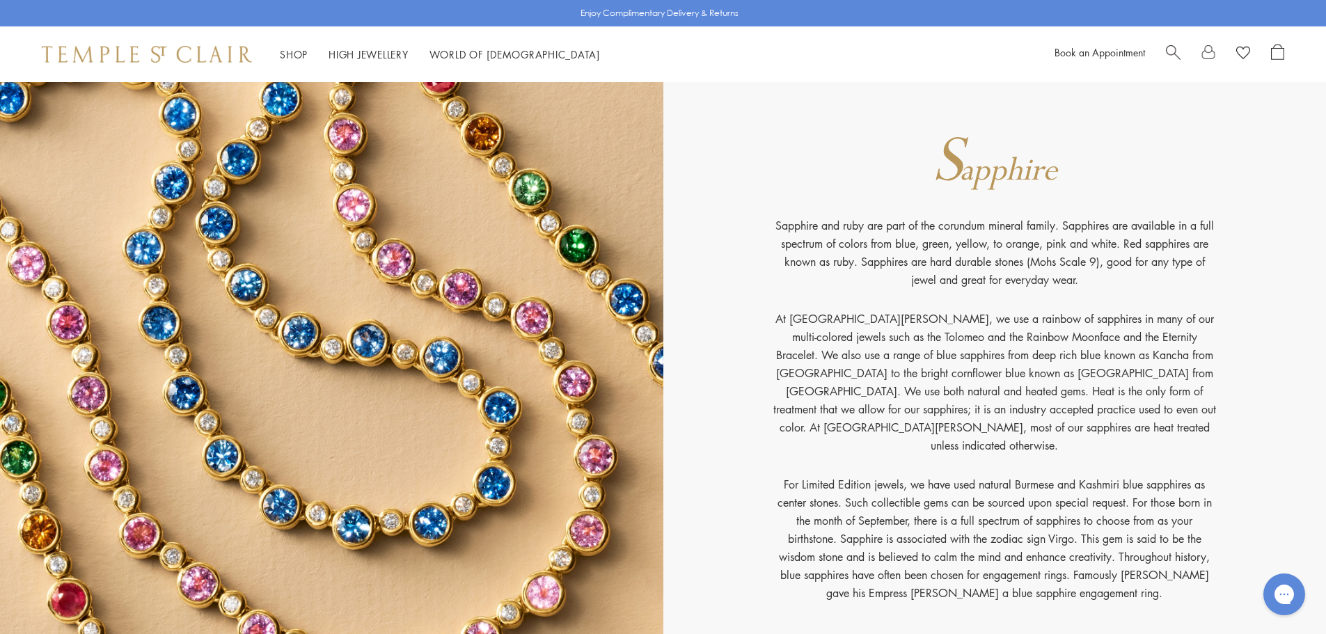
drag, startPoint x: 840, startPoint y: 367, endPoint x: 930, endPoint y: 290, distance: 118.0
click at [841, 367] on p "At Temple St. Clair, we use a rainbow of sapphires in many of our multi-colored…" at bounding box center [995, 393] width 446 height 166
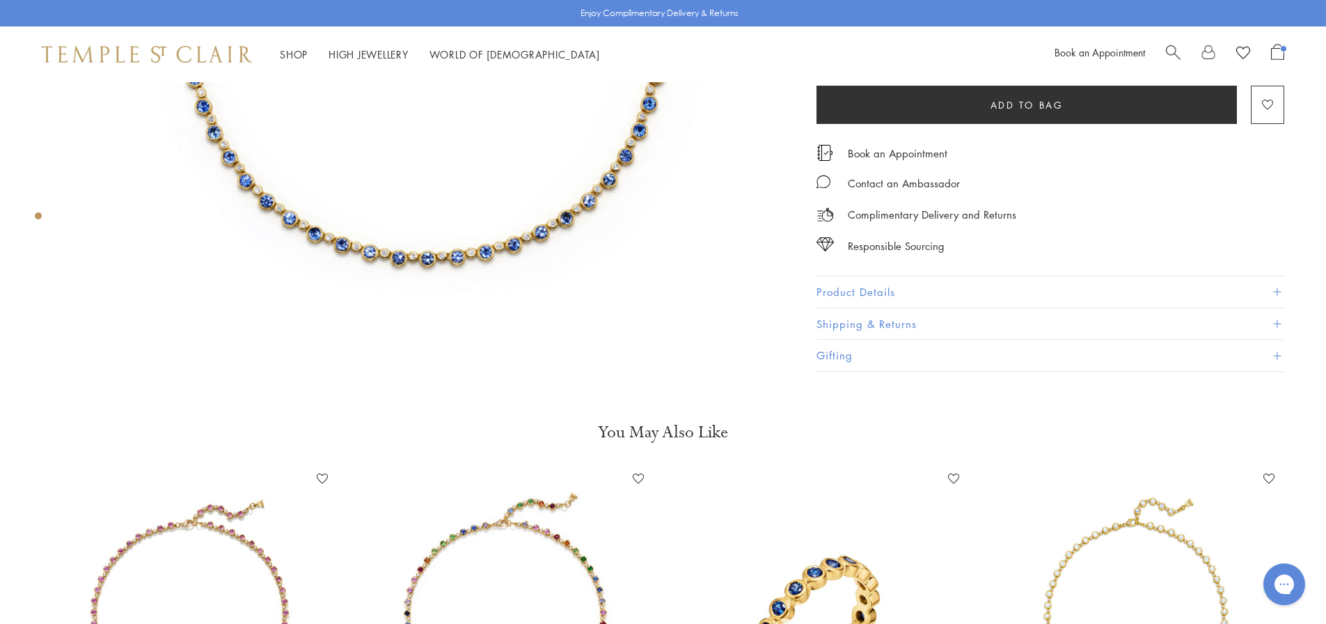
scroll to position [627, 0]
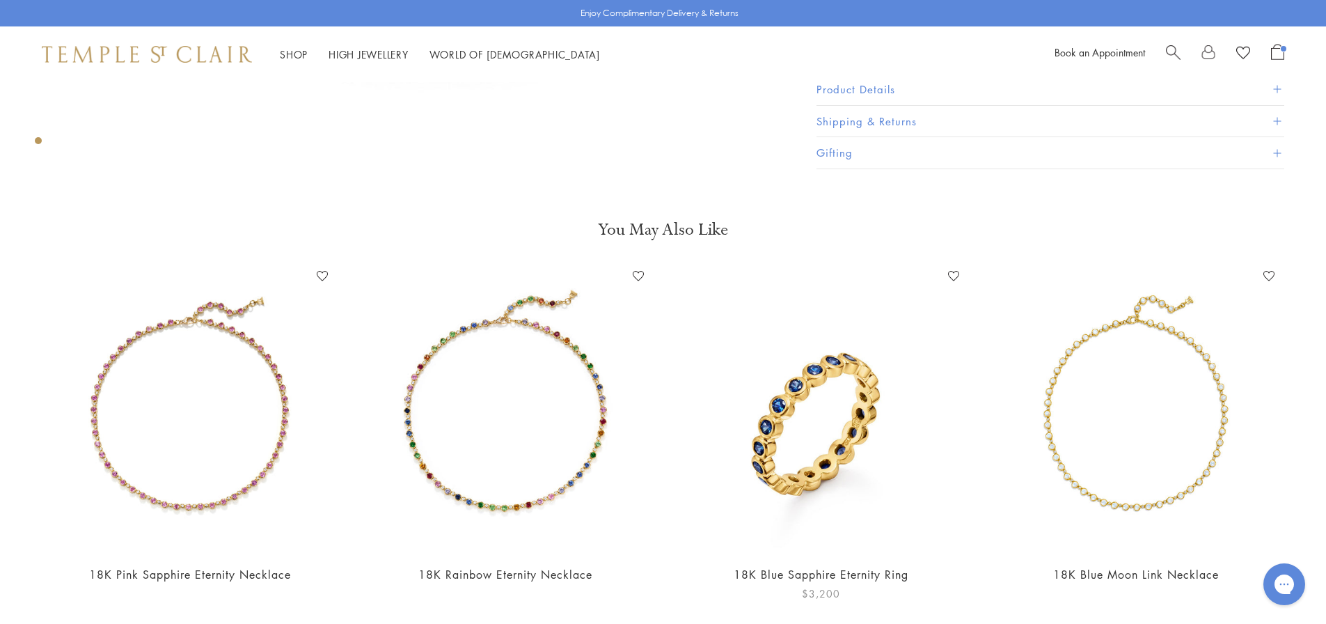
click at [871, 495] on img at bounding box center [821, 409] width 288 height 288
